Goal: Navigation & Orientation: Find specific page/section

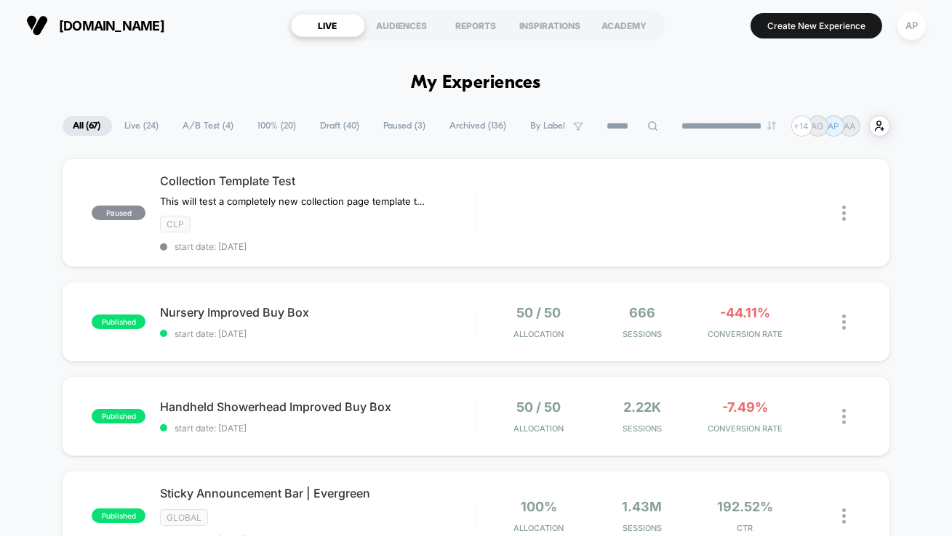
click at [218, 128] on span "A/B Test ( 4 )" at bounding box center [208, 126] width 73 height 20
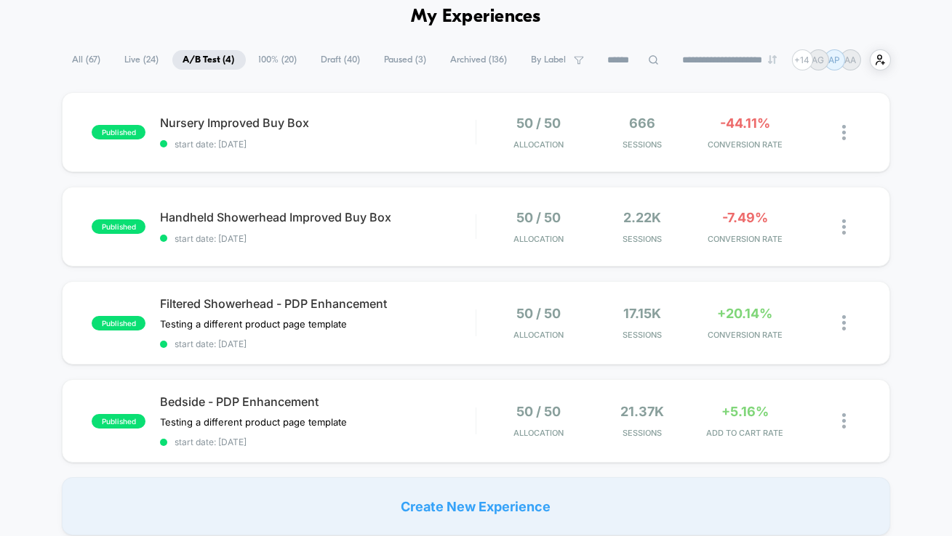
scroll to position [86, 0]
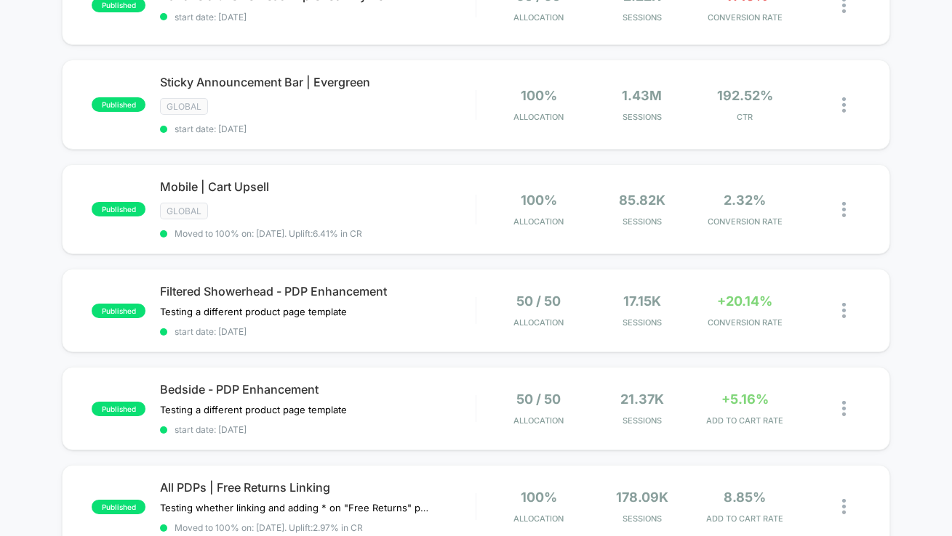
scroll to position [414, 0]
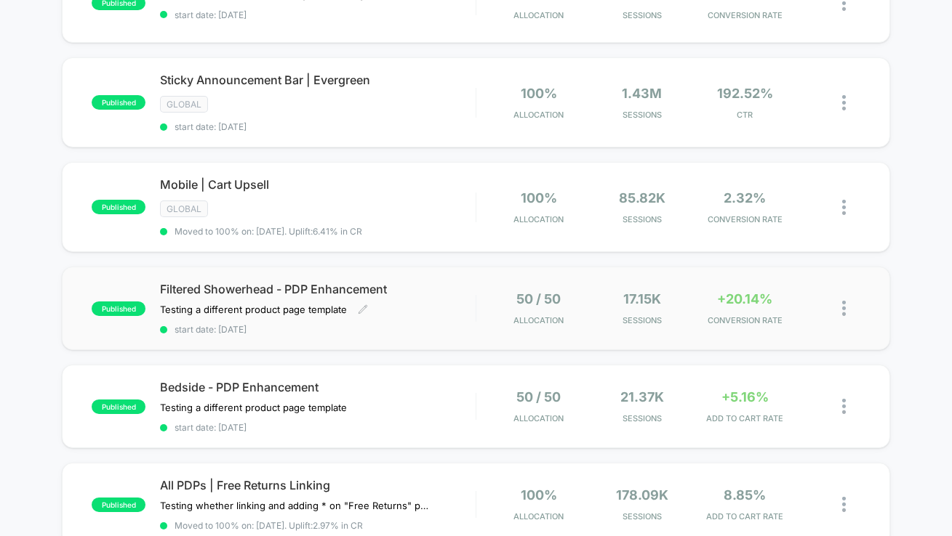
click at [411, 313] on div "Filtered Showerhead - PDP Enhancement Testing a different product page template…" at bounding box center [317, 308] width 315 height 53
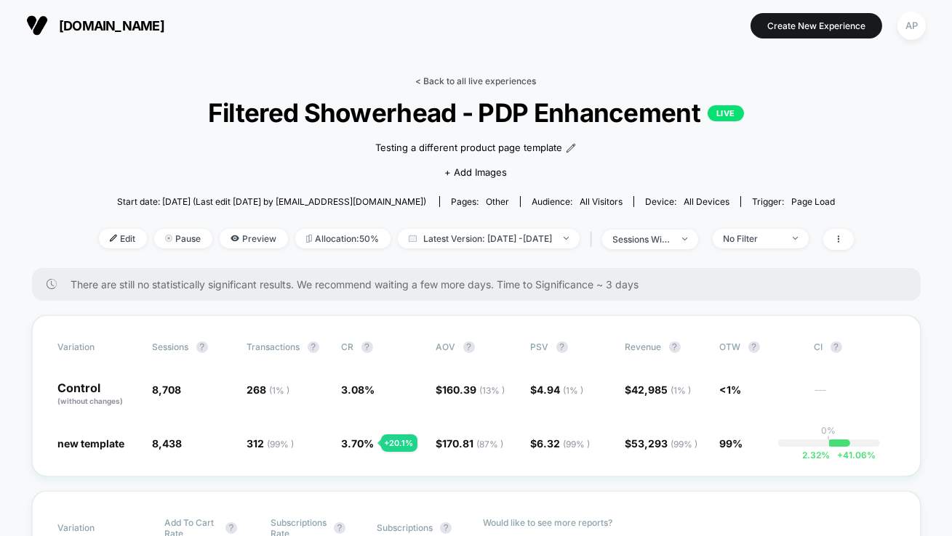
click at [460, 78] on link "< Back to all live experiences" at bounding box center [476, 81] width 121 height 11
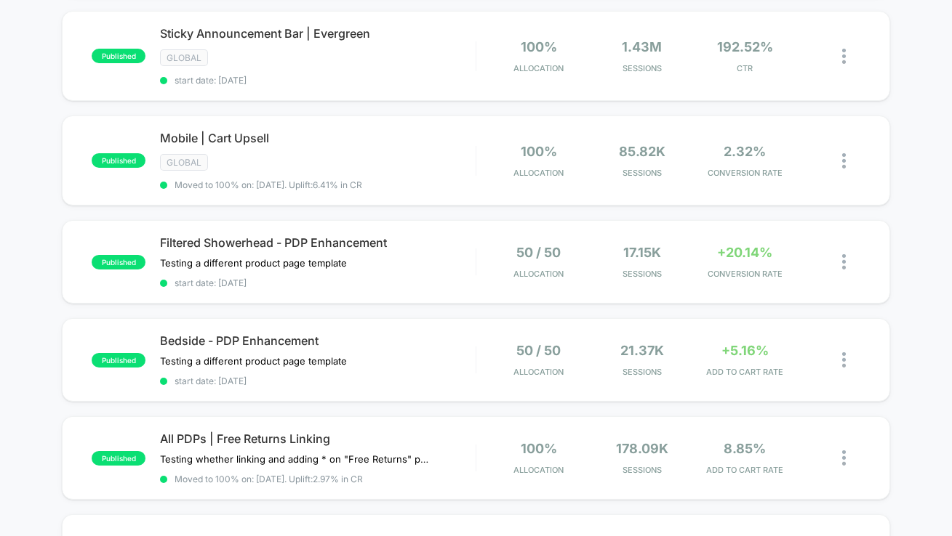
scroll to position [467, 0]
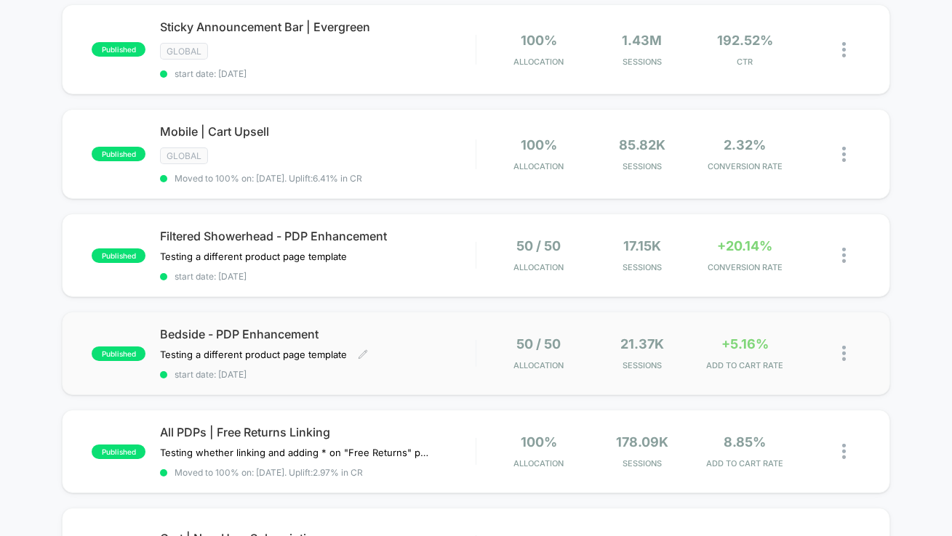
click at [422, 345] on div "Bedside - PDP Enhancement Testing a different product page template Click to ed…" at bounding box center [317, 353] width 315 height 53
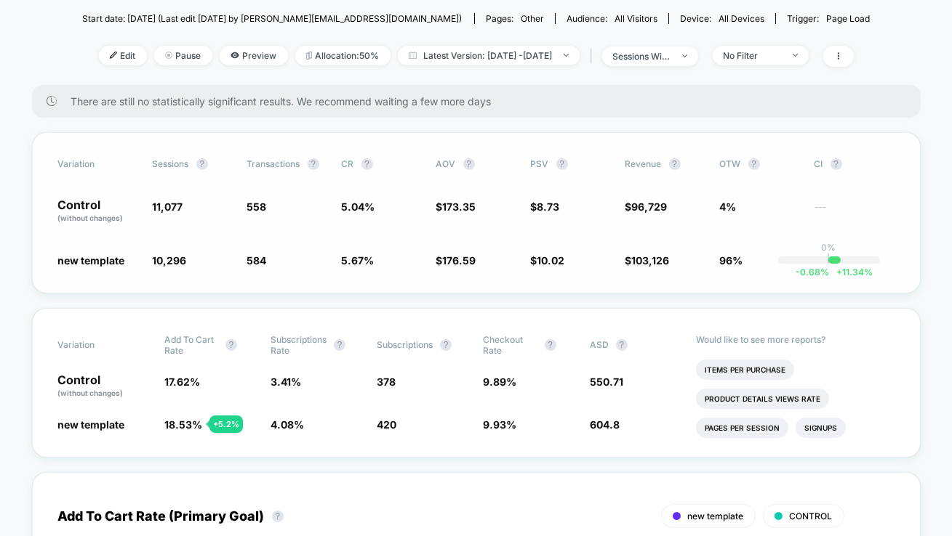
scroll to position [185, 0]
